Goal: Task Accomplishment & Management: Manage account settings

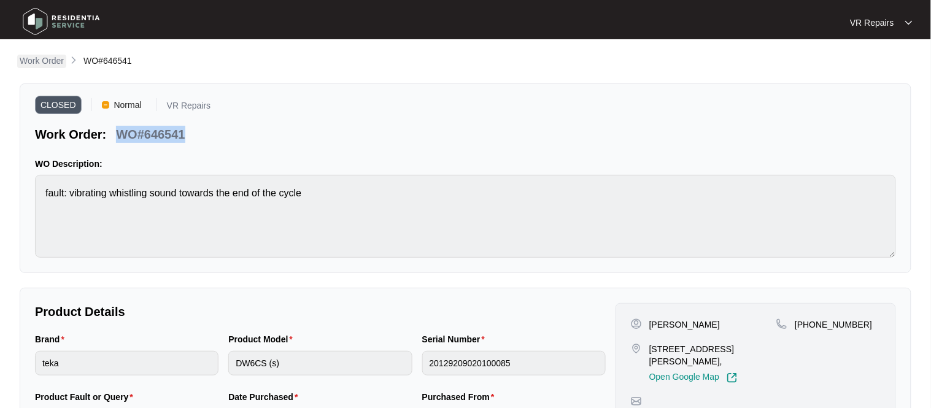
click at [57, 55] on p "Work Order" at bounding box center [42, 61] width 44 height 12
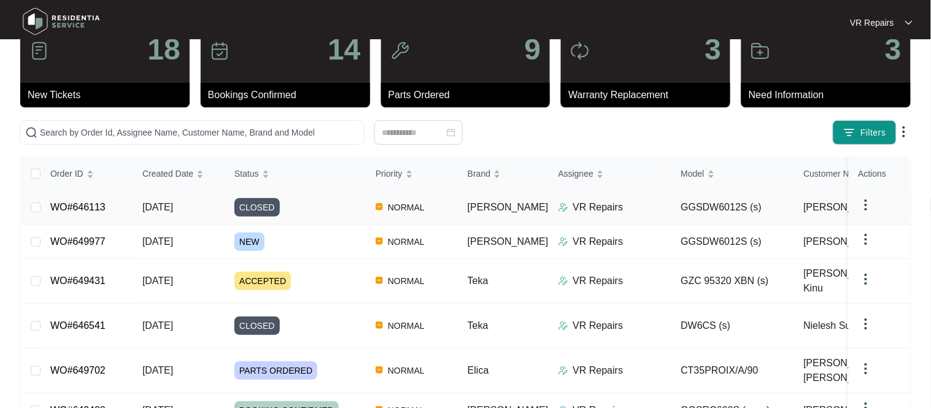
scroll to position [52, 0]
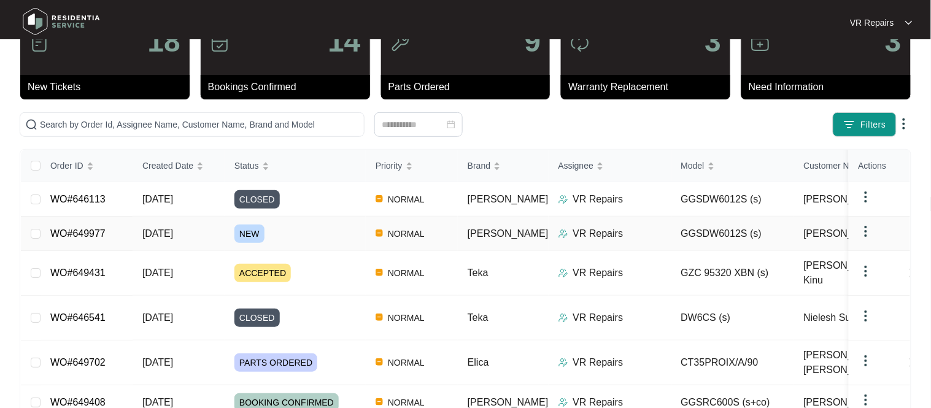
click at [80, 226] on td "WO#649977" at bounding box center [87, 234] width 92 height 34
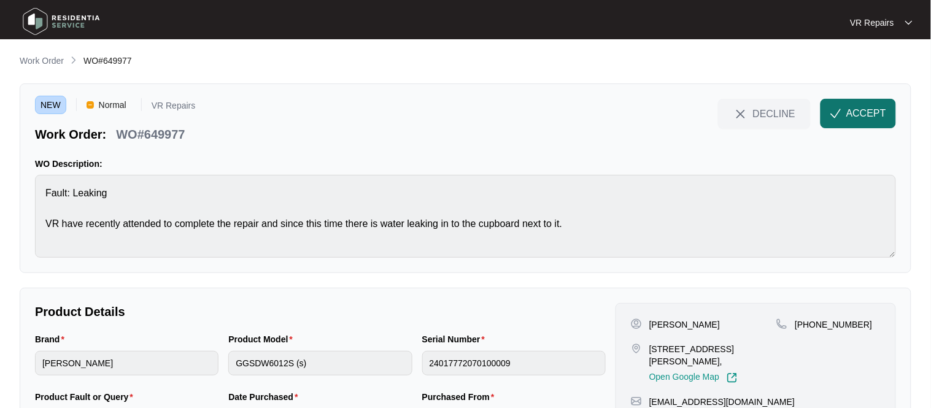
click at [850, 120] on span "ACCEPT" at bounding box center [866, 113] width 40 height 15
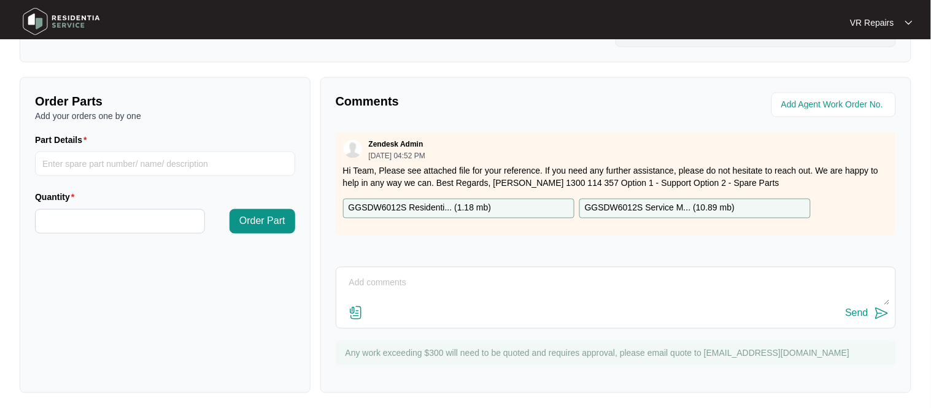
scroll to position [406, 0]
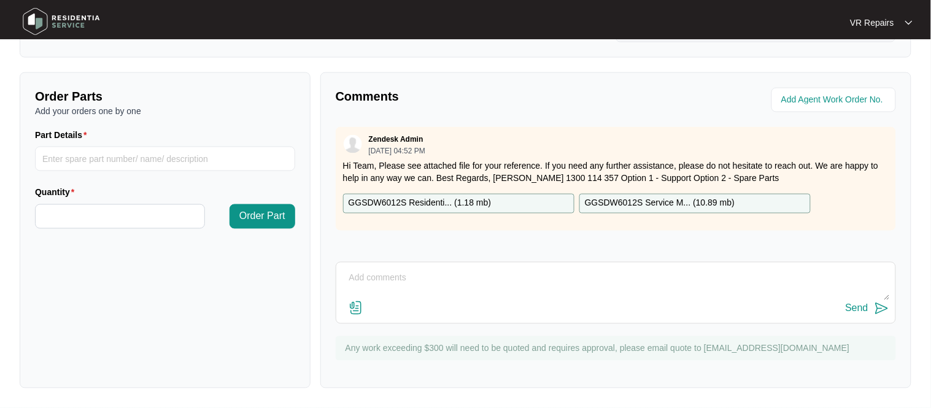
click at [371, 277] on textarea at bounding box center [615, 285] width 547 height 32
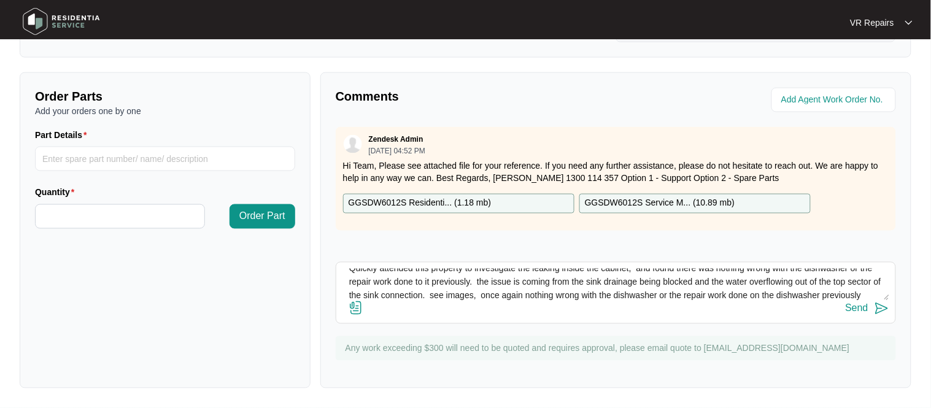
scroll to position [23, 0]
click at [715, 296] on textarea "Quickly attended this property to investigate the leaking inside the cabinet, a…" at bounding box center [615, 285] width 547 height 32
click at [796, 295] on textarea "Quickly attended this property to investigate the leaking inside the cabinet, a…" at bounding box center [615, 285] width 547 height 32
type textarea "Quickly attended this property to investigate the leaking inside the cabinet, a…"
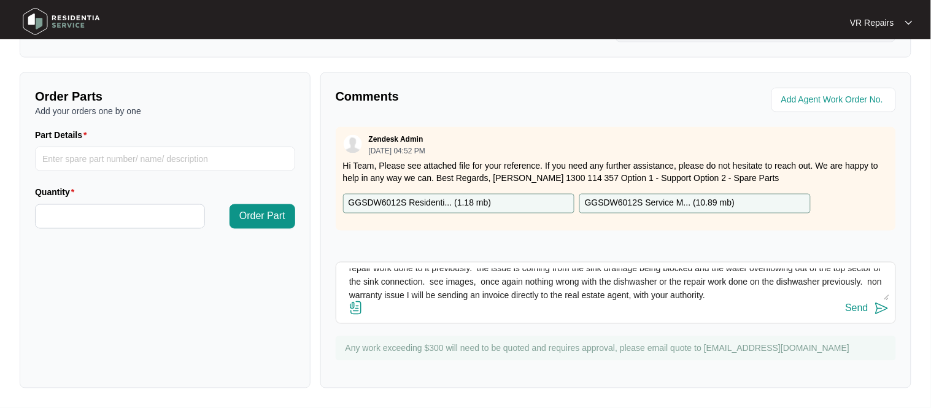
click at [525, 307] on div "Send" at bounding box center [615, 309] width 547 height 17
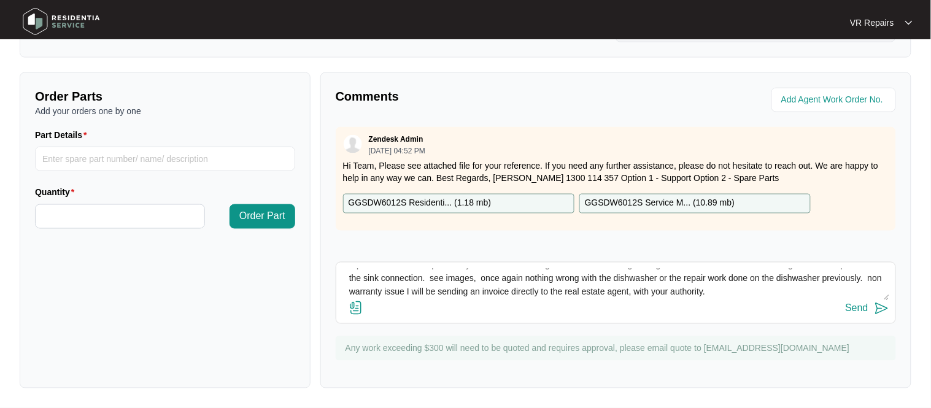
click at [358, 312] on img at bounding box center [356, 308] width 15 height 15
click at [0, 0] on input "file" at bounding box center [0, 0] width 0 height 0
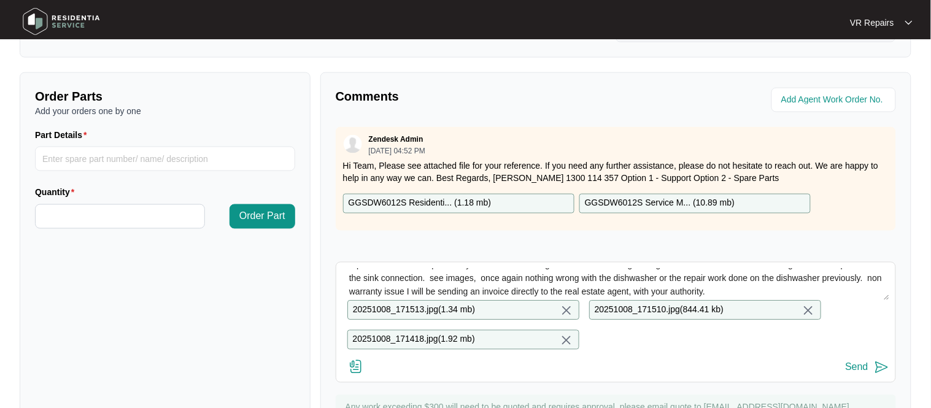
click at [861, 366] on div "Send" at bounding box center [857, 367] width 23 height 11
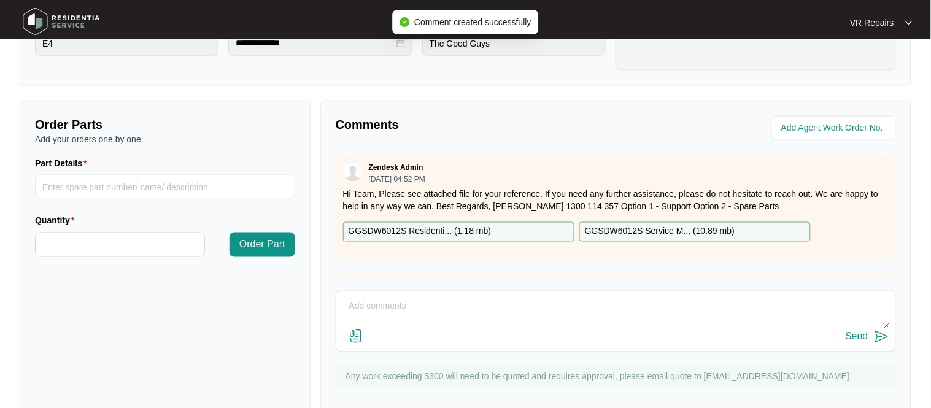
scroll to position [0, 0]
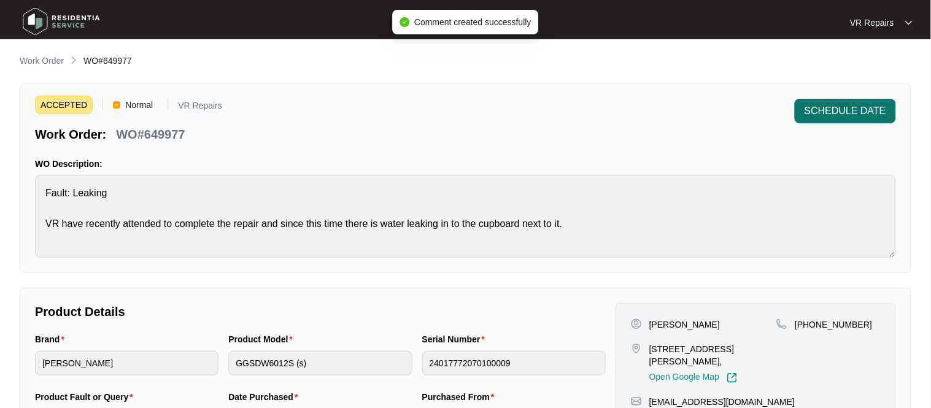
click at [874, 111] on span "SCHEDULE DATE" at bounding box center [845, 111] width 82 height 15
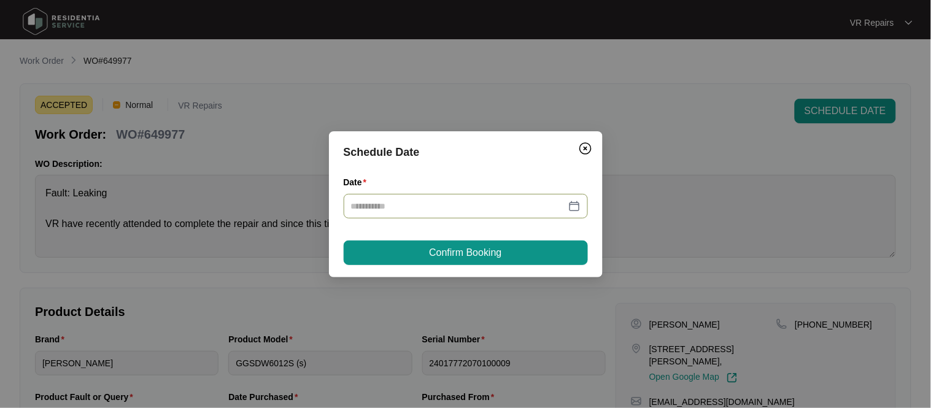
click at [579, 204] on div at bounding box center [466, 206] width 230 height 14
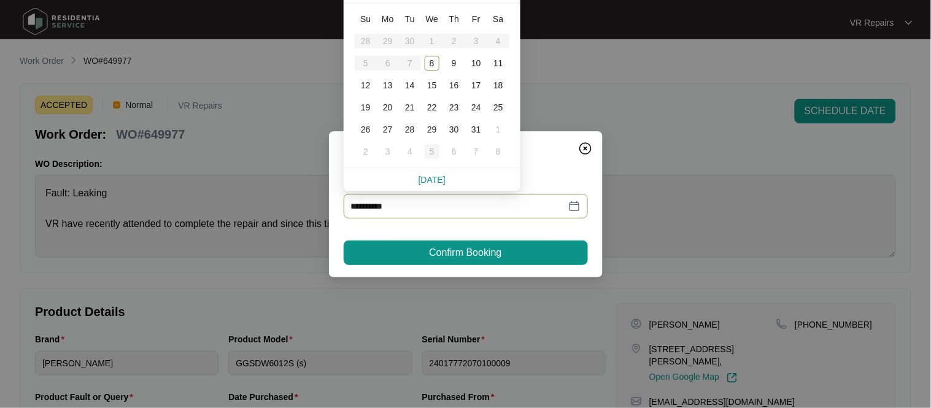
type input "**********"
click at [431, 177] on link "[DATE]" at bounding box center [432, 180] width 27 height 10
type input "**********"
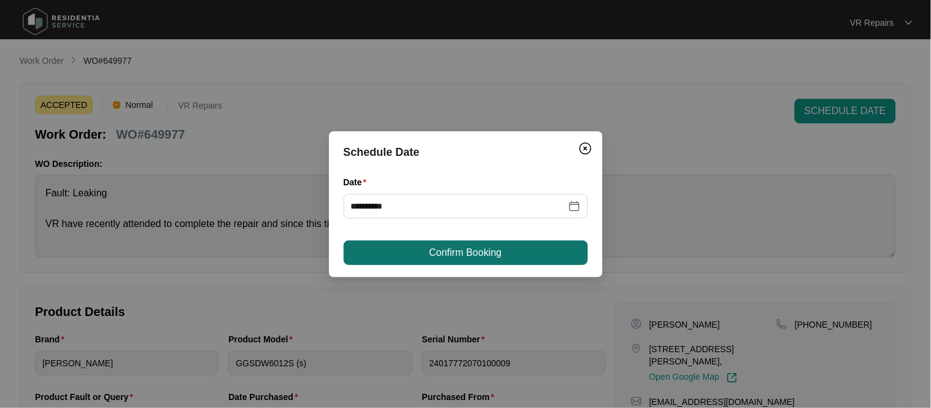
click at [450, 252] on span "Confirm Booking" at bounding box center [465, 252] width 72 height 15
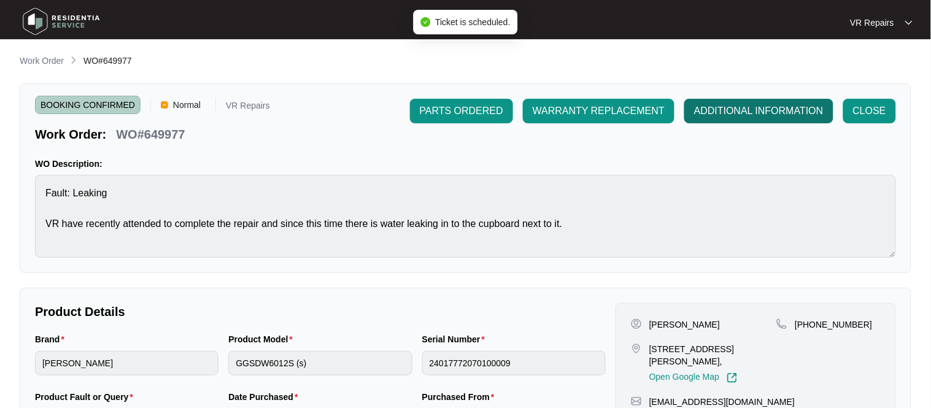
click at [717, 115] on span "ADDITIONAL INFORMATION" at bounding box center [758, 111] width 129 height 15
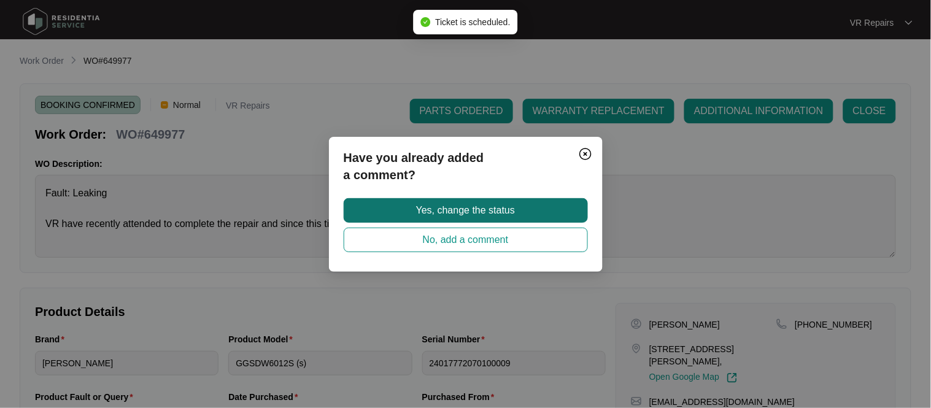
click at [419, 210] on span "Yes, change the status" at bounding box center [465, 210] width 99 height 15
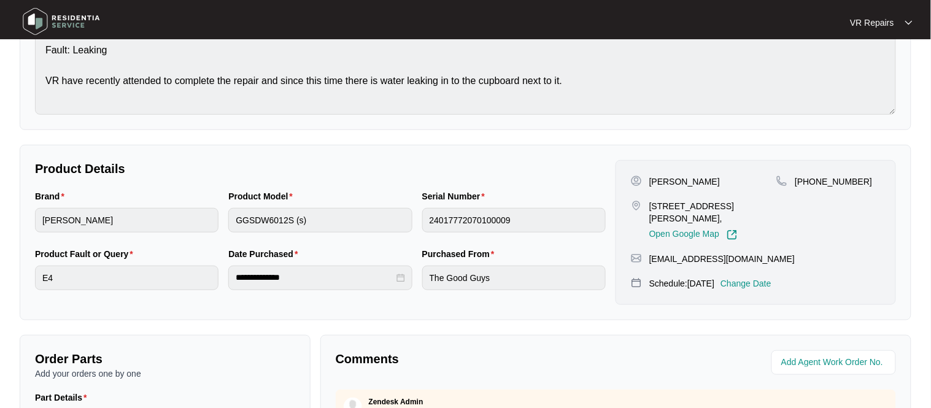
scroll to position [406, 0]
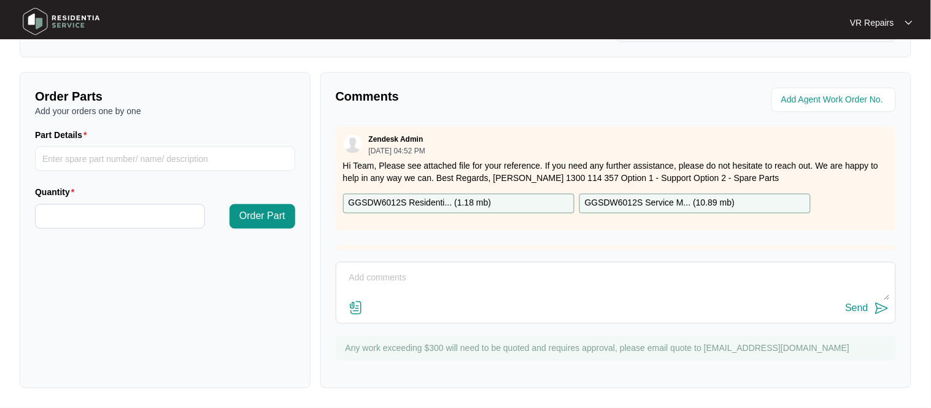
click at [500, 169] on p "Hi Team, Please see attached file for your reference. If you need any further a…" at bounding box center [616, 172] width 546 height 25
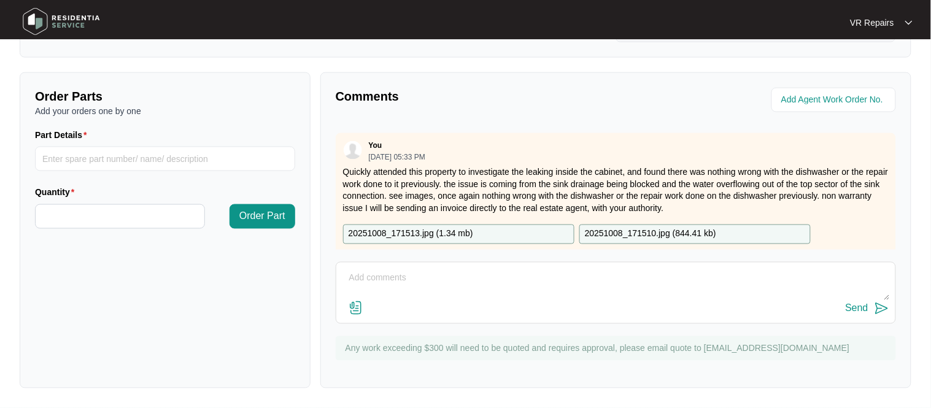
scroll to position [122, 0]
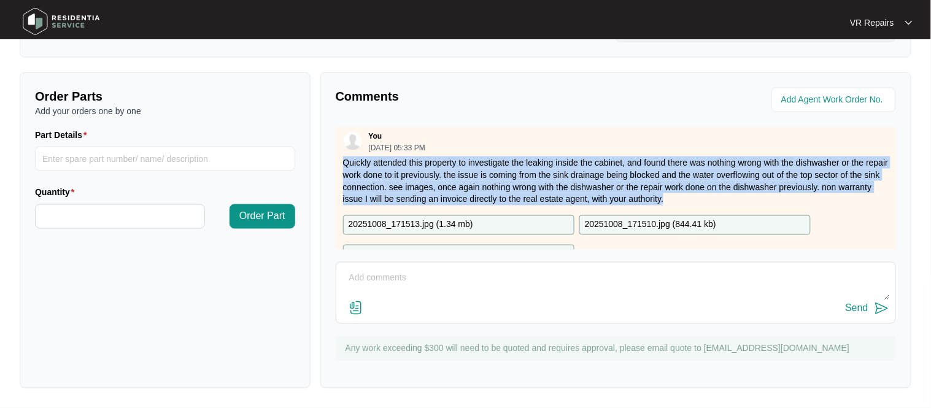
drag, startPoint x: 343, startPoint y: 156, endPoint x: 740, endPoint y: 201, distance: 399.6
click at [740, 201] on p "Quickly attended this property to investigate the leaking inside the cabinet, a…" at bounding box center [616, 180] width 546 height 49
copy p "Quickly attended this property to investigate the leaking inside the cabinet, a…"
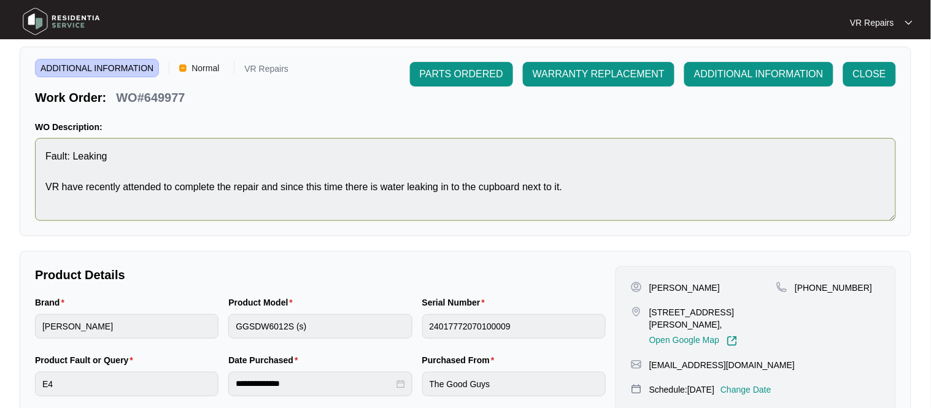
scroll to position [0, 0]
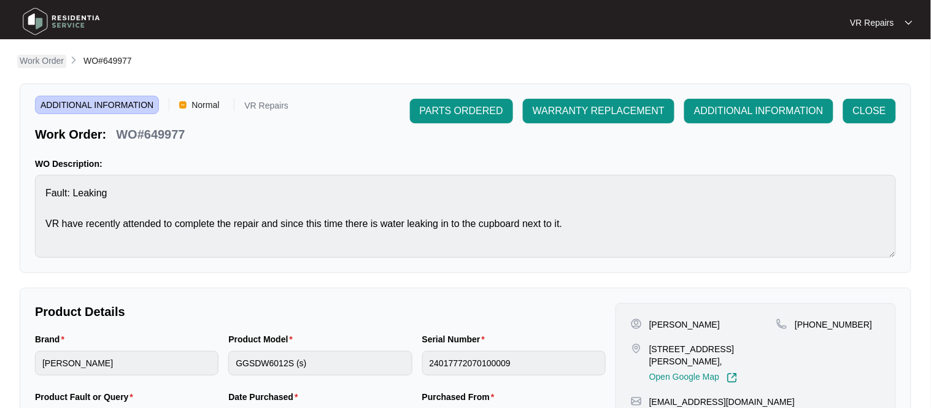
click at [38, 59] on p "Work Order" at bounding box center [42, 61] width 44 height 12
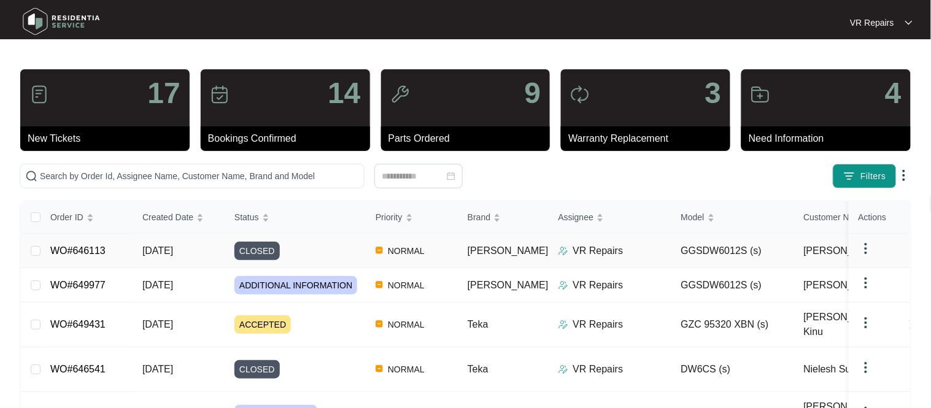
click at [74, 249] on link "WO#646113" at bounding box center [77, 250] width 55 height 10
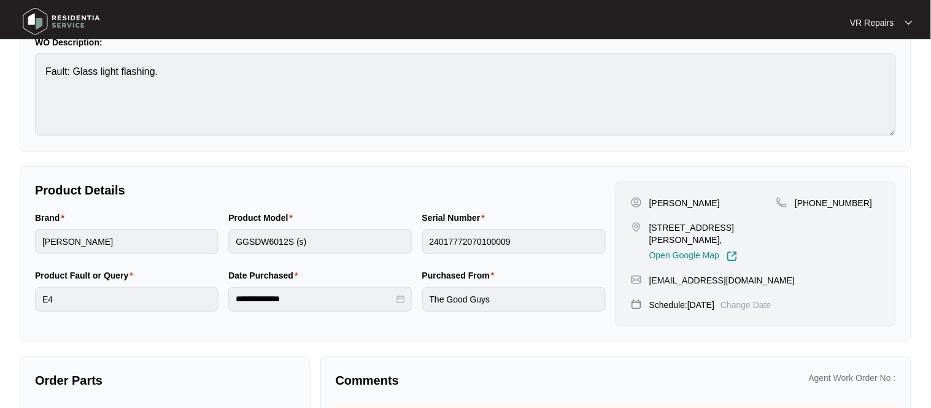
scroll to position [274, 0]
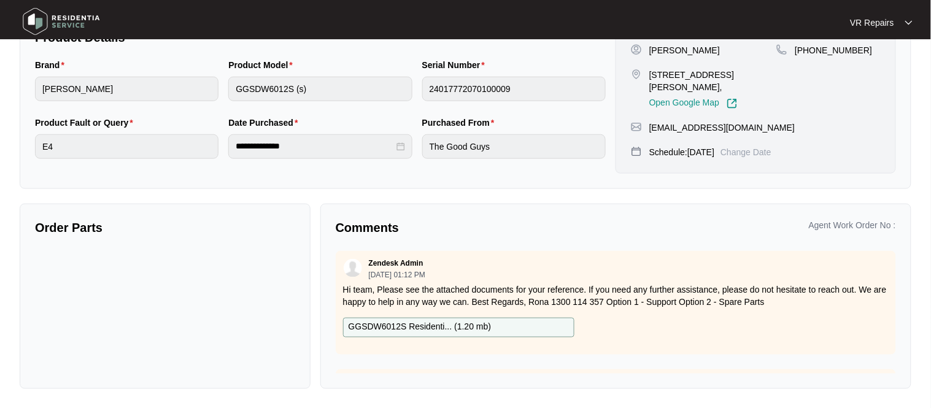
click at [492, 274] on div "Zendesk Admin [DATE] 01:12 PM" at bounding box center [616, 268] width 546 height 20
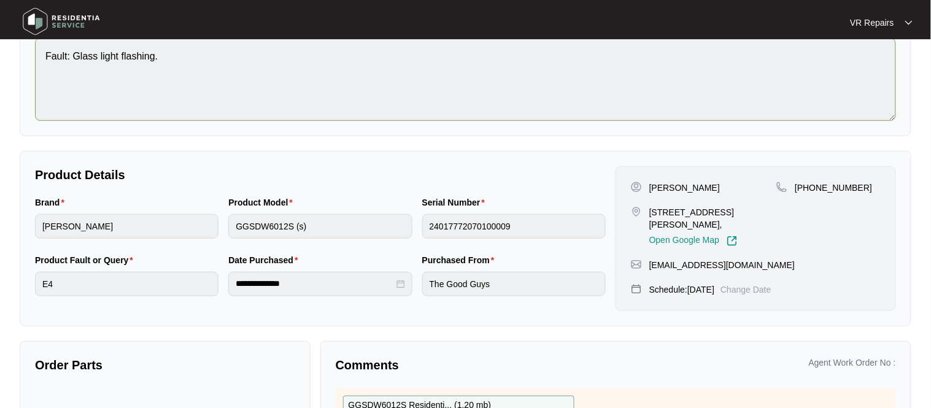
scroll to position [0, 0]
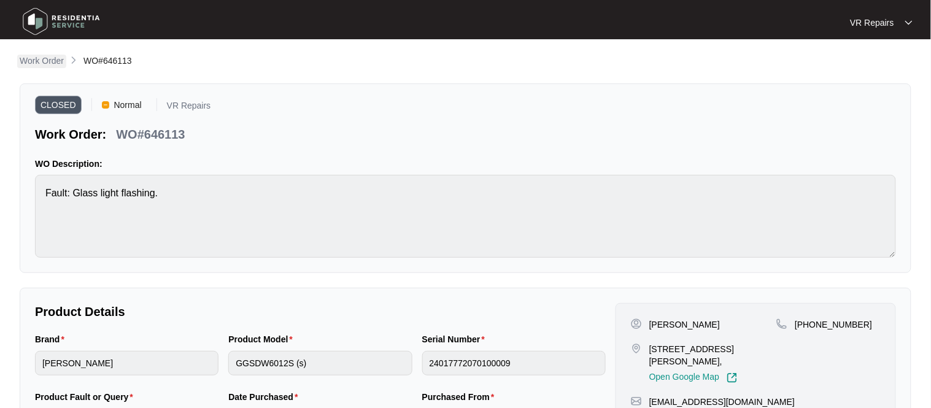
click at [42, 65] on p "Work Order" at bounding box center [42, 61] width 44 height 12
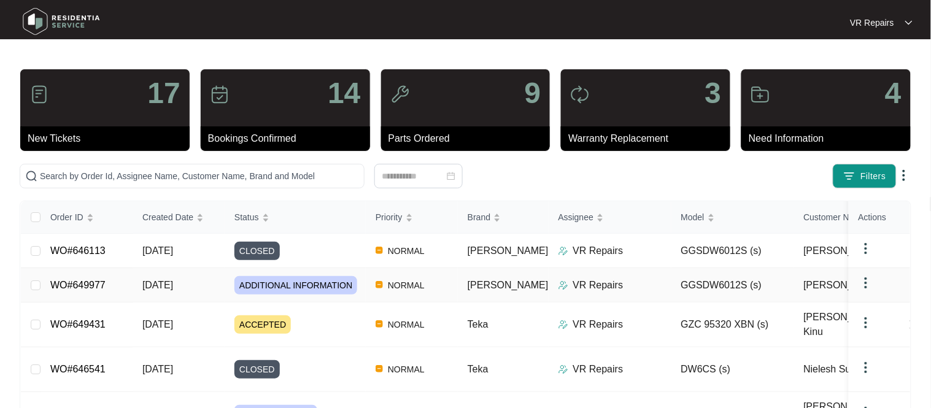
click at [94, 286] on link "WO#649977" at bounding box center [77, 285] width 55 height 10
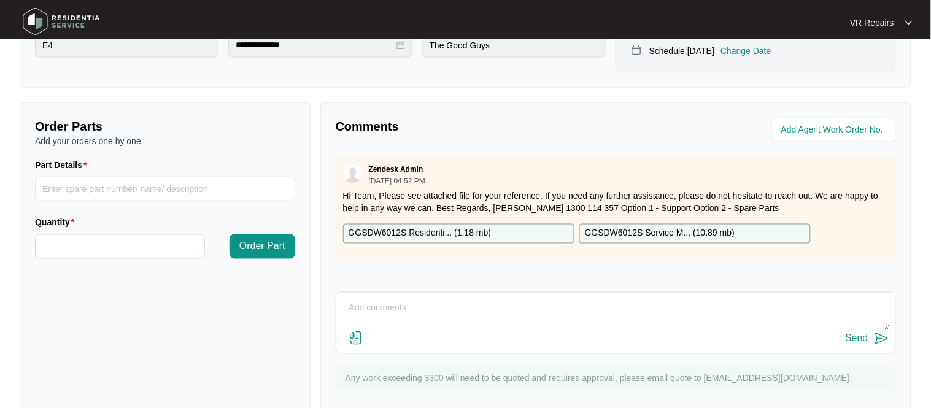
scroll to position [390, 0]
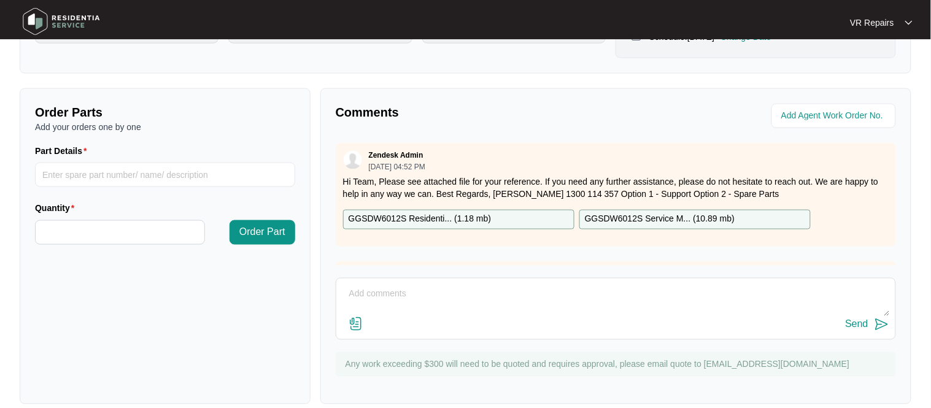
click at [464, 234] on div "Zendesk Admin [DATE] 04:52 PM Hi Team, Please see attached file for your refere…" at bounding box center [616, 195] width 560 height 104
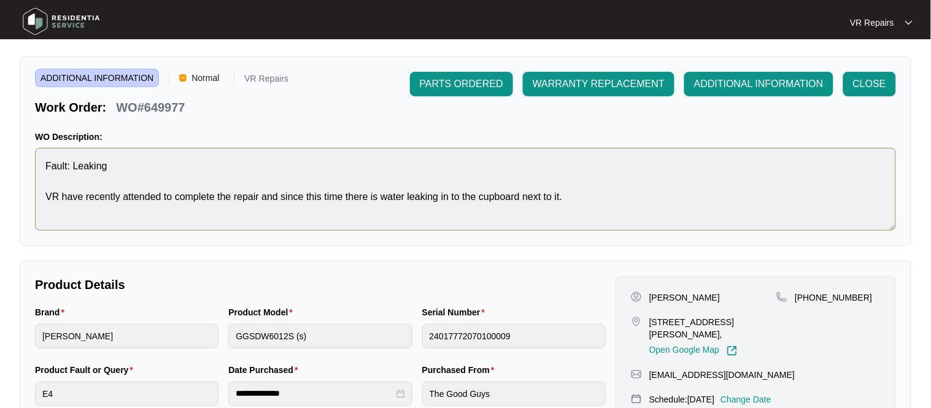
scroll to position [0, 0]
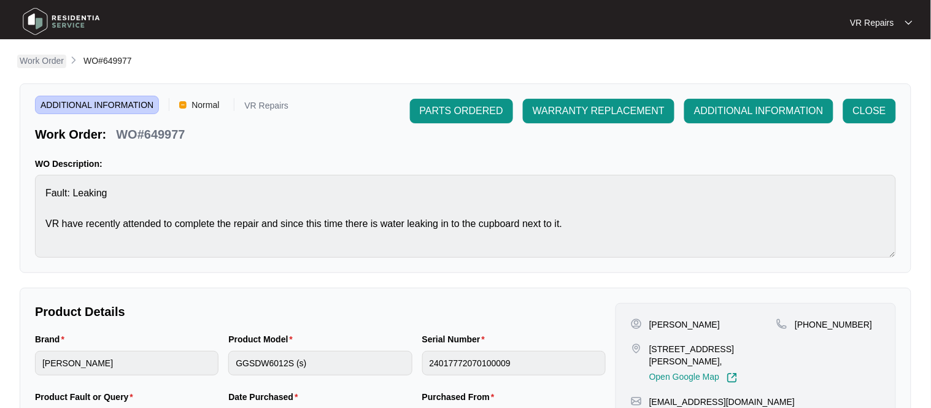
click at [48, 60] on p "Work Order" at bounding box center [42, 61] width 44 height 12
